Goal: Information Seeking & Learning: Learn about a topic

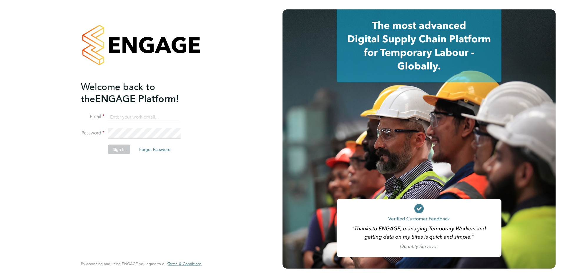
type input "nicola.lawrence@tfrecruitment.co.uk"
click at [109, 145] on li "Sign In Forgot Password" at bounding box center [138, 152] width 115 height 15
click at [114, 151] on button "Sign In" at bounding box center [119, 149] width 22 height 9
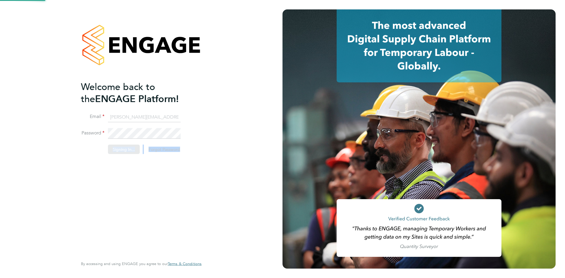
click at [114, 150] on div "Sorry, we are having problems connecting to our services." at bounding box center [141, 139] width 283 height 278
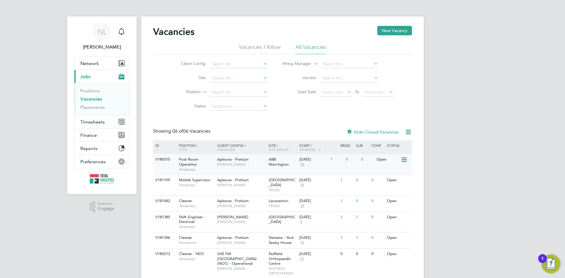
click at [183, 158] on span "Post Room Operative" at bounding box center [188, 162] width 19 height 10
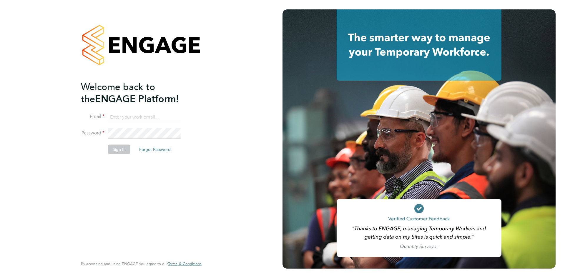
type input "nicola.lawrence@tfrecruitment.co.uk"
drag, startPoint x: 108, startPoint y: 150, endPoint x: 111, endPoint y: 150, distance: 3.1
click at [110, 150] on button "Sign In" at bounding box center [119, 149] width 22 height 9
click at [111, 150] on div "Sorry, we are having problems connecting to our services." at bounding box center [141, 139] width 283 height 278
drag, startPoint x: 111, startPoint y: 150, endPoint x: 95, endPoint y: 61, distance: 91.3
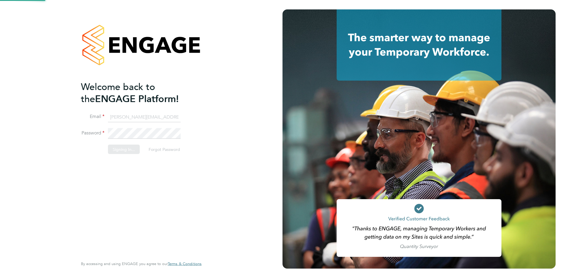
click at [110, 148] on div "Sorry, we are having problems connecting to our services." at bounding box center [141, 139] width 283 height 278
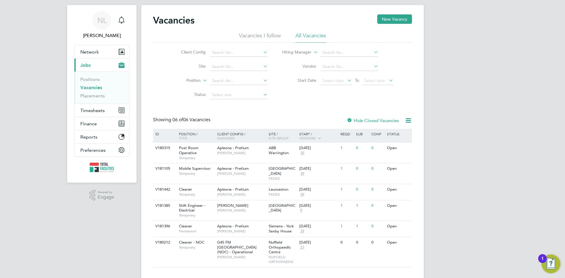
scroll to position [17, 0]
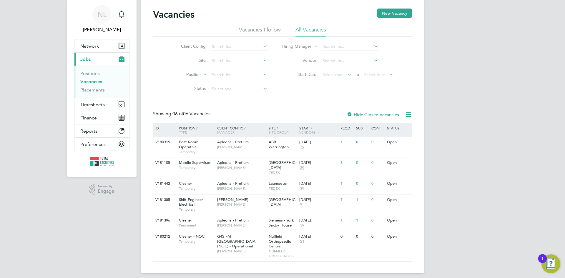
click at [306, 29] on li "All Vacancies" at bounding box center [311, 31] width 31 height 11
click at [278, 148] on span "ABB Warrington" at bounding box center [279, 145] width 20 height 10
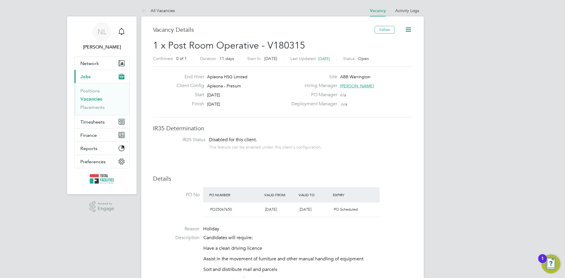
click at [364, 88] on span "[PERSON_NAME]" at bounding box center [357, 85] width 34 height 5
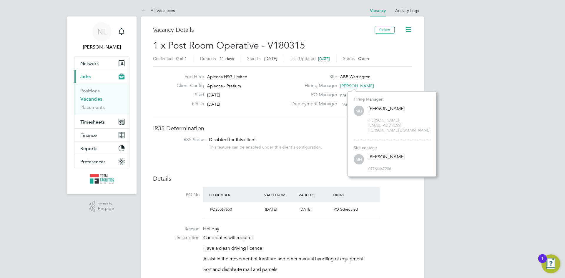
scroll to position [75, 89]
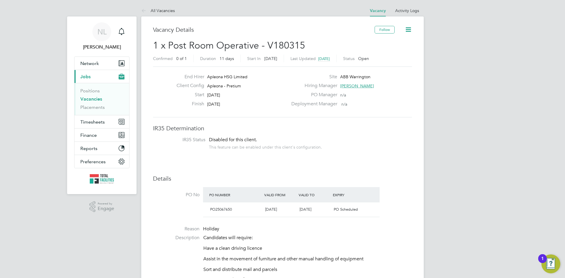
click at [82, 100] on link "Vacancies" at bounding box center [91, 99] width 22 height 6
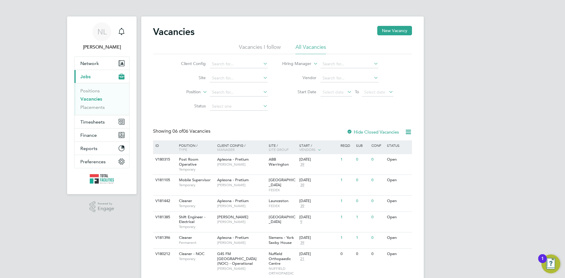
click at [252, 46] on li "Vacancies I follow" at bounding box center [260, 49] width 42 height 11
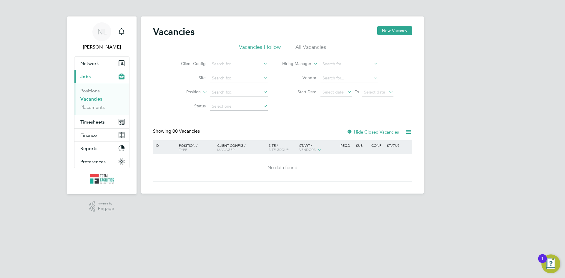
click at [309, 45] on li "All Vacancies" at bounding box center [311, 49] width 31 height 11
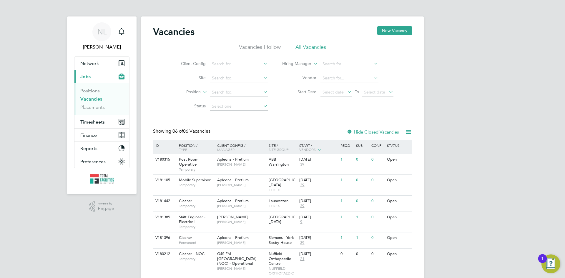
click at [350, 130] on div at bounding box center [350, 133] width 6 height 6
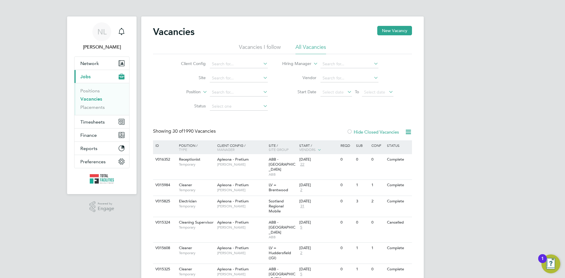
click at [350, 132] on div at bounding box center [350, 133] width 6 height 6
